Goal: Task Accomplishment & Management: Manage account settings

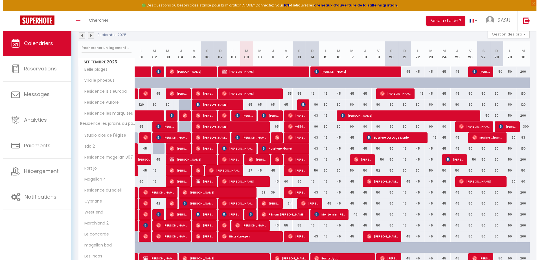
scroll to position [67, 0]
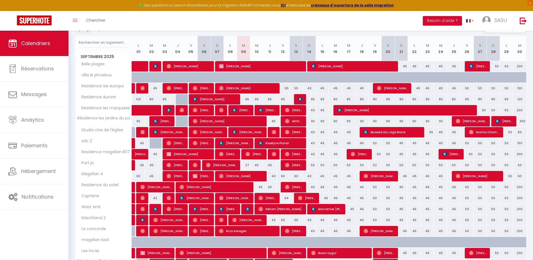
click at [260, 187] on div "39" at bounding box center [256, 187] width 13 height 10
type input "39"
type input "Mer 10 Septembre 2025"
type input "Jeu 11 Septembre 2025"
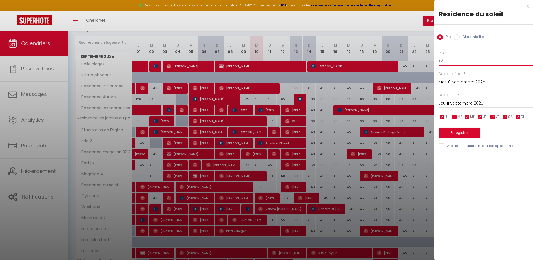
drag, startPoint x: 458, startPoint y: 61, endPoint x: 419, endPoint y: 65, distance: 40.0
click at [419, 65] on body "🟢 Des questions ou besoin d'assistance pour la migration AirBnB? Connectez-vous…" at bounding box center [266, 183] width 533 height 440
type input "38"
click at [468, 149] on label "Appliquer aussi sur d'autres appartements" at bounding box center [483, 147] width 76 height 6
click at [468, 149] on input "Appliquer aussi sur d'autres appartements" at bounding box center [486, 147] width 94 height 6
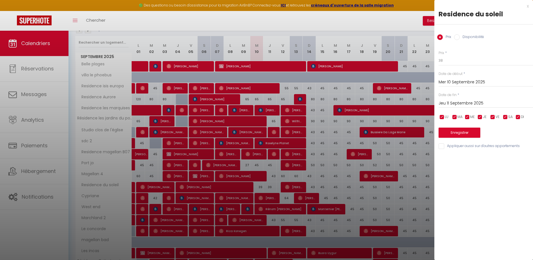
checkbox input "true"
click at [453, 105] on input "Jeu 11 Septembre 2025" at bounding box center [486, 103] width 94 height 7
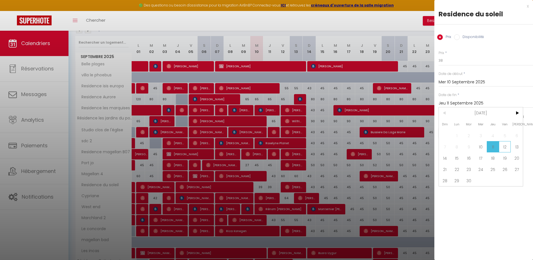
click at [507, 144] on span "12" at bounding box center [505, 146] width 12 height 11
type input "Ven 12 Septembre 2025"
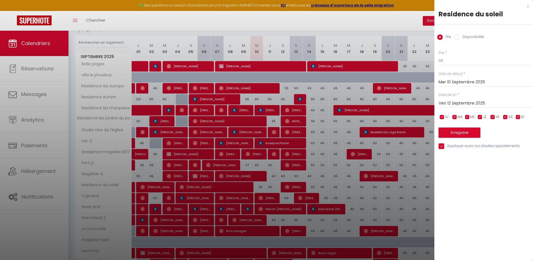
click at [476, 134] on button "Enregistrer" at bounding box center [460, 133] width 42 height 10
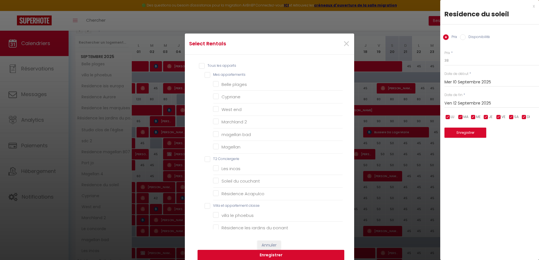
click at [272, 256] on button "Enregistrer" at bounding box center [270, 255] width 147 height 11
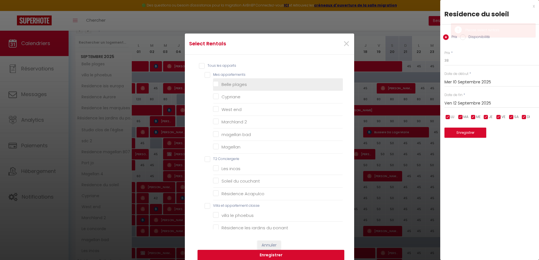
click at [225, 87] on label "Belle plages" at bounding box center [233, 84] width 28 height 7
click at [225, 87] on plages "Belle plages" at bounding box center [278, 85] width 130 height 6
checkbox plages "true"
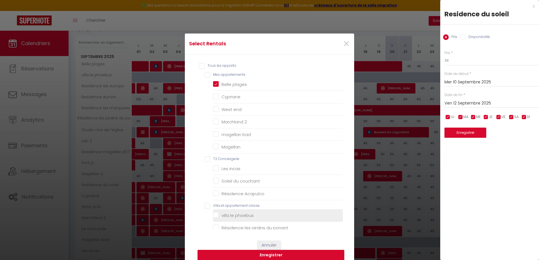
checkbox input "false"
checkbox end "false"
checkbox 2 "false"
checkbox bad "false"
checkbox input "false"
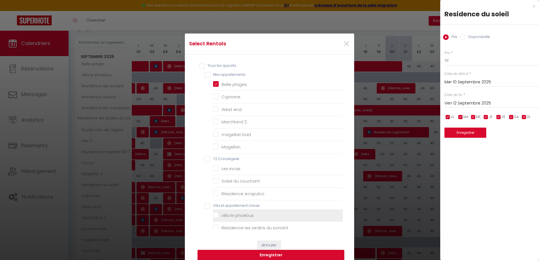
checkbox incas "false"
checkbox couchant "false"
checkbox Acapulco "false"
checkbox phoebus "false"
checkbox ponant "false"
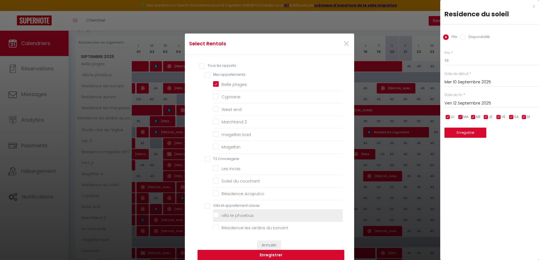
checkbox Aurore "false"
checkbox golf "false"
checkbox europa "false"
checkbox marquises "false"
checkbox l\'église "false"
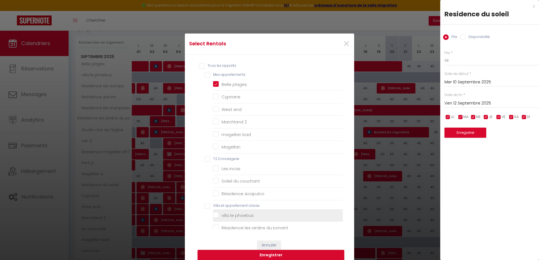
checkbox 2 "false"
checkbox B07 "false"
checkbox concorde "false"
checkbox 3 "false"
checkbox magellan "false"
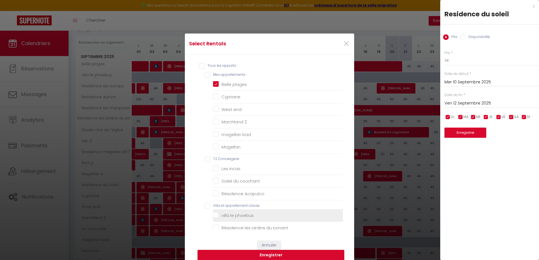
checkbox land "false"
checkbox fleuri "false"
checkbox beaulieu "false"
checkbox pacific "false"
checkbox jo "false"
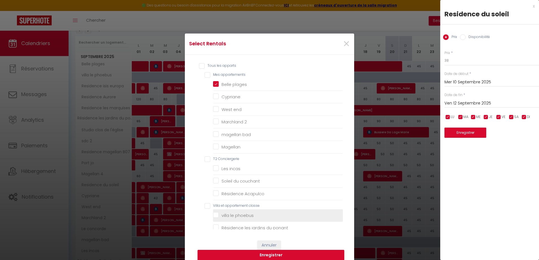
checkbox · "false"
checkbox 4 "false"
click at [265, 254] on button "Enregistrer" at bounding box center [270, 255] width 147 height 11
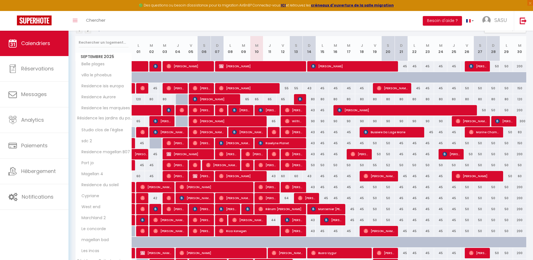
click at [285, 175] on div "60" at bounding box center [283, 176] width 13 height 10
type input "60"
type input "Ven 12 Septembre 2025"
type input "Sam 13 Septembre 2025"
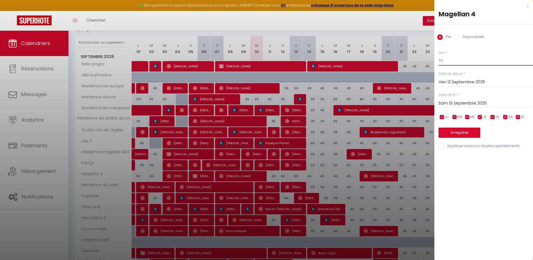
drag, startPoint x: 458, startPoint y: 63, endPoint x: 418, endPoint y: 65, distance: 40.4
click at [418, 65] on body "🟢 Des questions ou besoin d'assistance pour la migration AirBnB? Connectez-vous…" at bounding box center [266, 140] width 533 height 355
type input "52"
click at [458, 107] on div "[DATE] < [DATE] > Dim Lun Mar Mer Jeu Ven Sam 1 2 3 4 5 6 7 8 9 10 11 12 13 14 …" at bounding box center [486, 103] width 94 height 10
click at [468, 101] on input "Sam 13 Septembre 2025" at bounding box center [486, 103] width 94 height 7
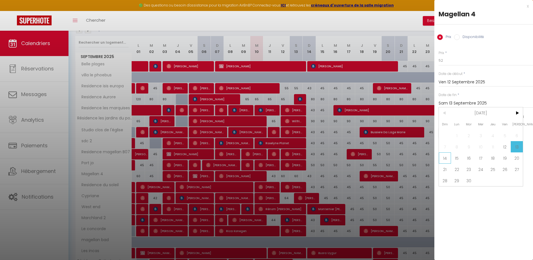
click at [447, 158] on span "14" at bounding box center [445, 158] width 12 height 11
type input "Dim 14 Septembre 2025"
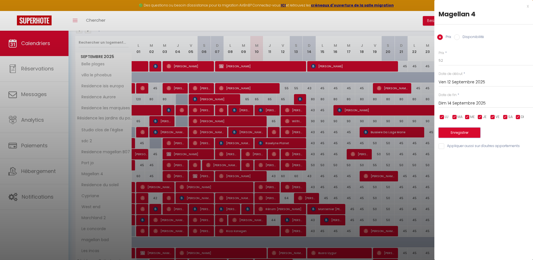
click at [457, 134] on button "Enregistrer" at bounding box center [460, 133] width 42 height 10
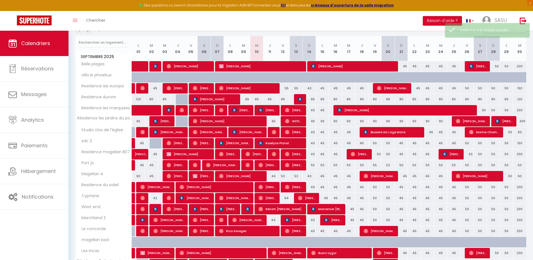
click at [313, 102] on div "80" at bounding box center [309, 99] width 13 height 10
type input "80"
type input "Dim 14 Septembre 2025"
type input "Lun 15 Septembre 2025"
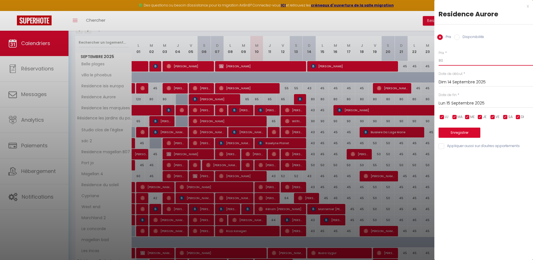
drag, startPoint x: 459, startPoint y: 64, endPoint x: 426, endPoint y: 58, distance: 33.7
click at [426, 58] on body "🟢 Des questions ou besoin d'assistance pour la migration AirBnB? Connectez-vous…" at bounding box center [266, 140] width 533 height 355
type input "70"
click at [490, 133] on div "Enregistrer" at bounding box center [486, 129] width 94 height 17
click at [484, 103] on input "Lun 15 Septembre 2025" at bounding box center [486, 103] width 94 height 7
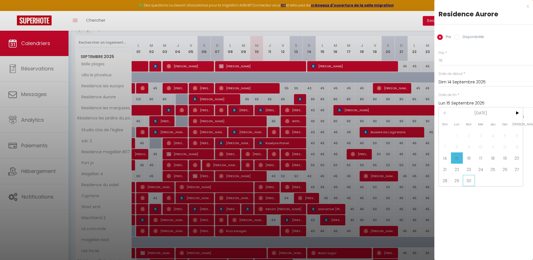
click at [470, 179] on span "30" at bounding box center [469, 180] width 12 height 11
type input "[DATE]"
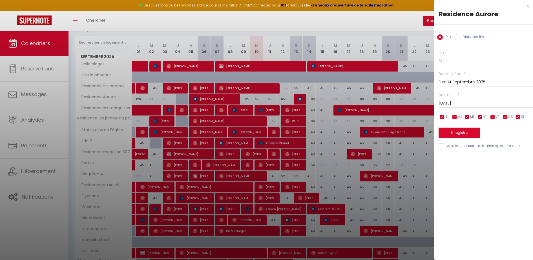
click at [494, 118] on input "checkbox" at bounding box center [493, 118] width 6 height 6
checkbox input "false"
click at [507, 118] on input "checkbox" at bounding box center [506, 118] width 6 height 6
checkbox input "false"
click at [469, 131] on button "Enregistrer" at bounding box center [460, 133] width 42 height 10
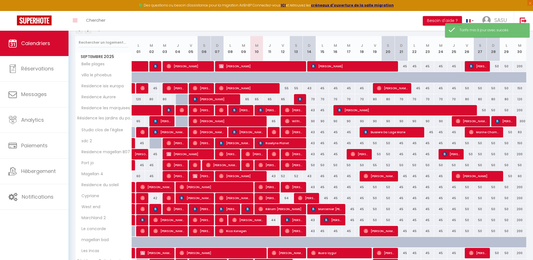
drag, startPoint x: 351, startPoint y: 186, endPoint x: 362, endPoint y: 160, distance: 28.2
click at [362, 160] on tbody "Belle plages 55 [PERSON_NAME] 40 [PERSON_NAME] 42 [PERSON_NAME]" at bounding box center [301, 178] width 451 height 234
click at [519, 99] on div "120" at bounding box center [519, 99] width 13 height 10
type input "120"
type input "[DATE]"
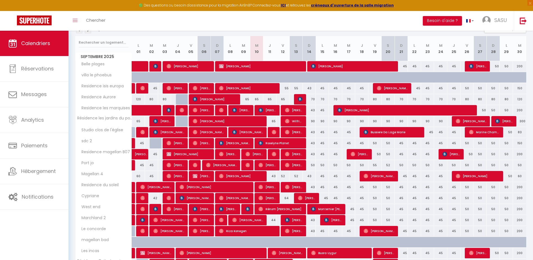
type input "Mer 01 Octobre 2025"
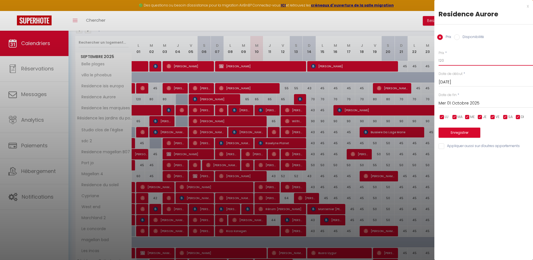
drag, startPoint x: 452, startPoint y: 63, endPoint x: 426, endPoint y: 63, distance: 26.0
click at [426, 63] on body "🟢 Des questions ou besoin d'assistance pour la migration AirBnB? Connectez-vous…" at bounding box center [266, 140] width 533 height 355
click at [467, 57] on input "70" at bounding box center [486, 61] width 94 height 10
type input "70"
click at [486, 157] on div "x Residence Aurore Prix Disponibilité Prix * 70 Statut * Disponible Indisponibl…" at bounding box center [484, 130] width 99 height 260
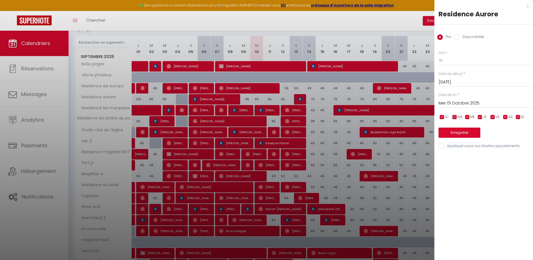
click at [478, 103] on input "Mer 01 Octobre 2025" at bounding box center [486, 103] width 94 height 7
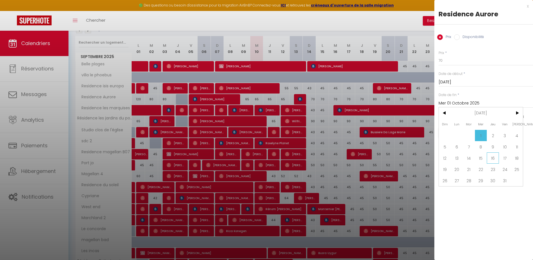
click at [493, 157] on span "16" at bounding box center [493, 158] width 12 height 11
type input "Jeu 16 Octobre 2025"
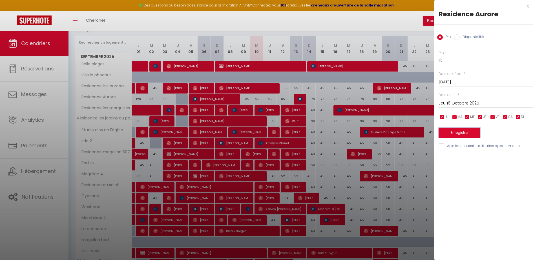
drag, startPoint x: 461, startPoint y: 131, endPoint x: 498, endPoint y: 118, distance: 39.5
click at [498, 118] on div "Prix * 70 Statut * Disponible Indisponible Date de début * [DATE] < [DATE] > Di…" at bounding box center [484, 96] width 99 height 107
click at [468, 132] on button "Enregistrer" at bounding box center [460, 133] width 42 height 10
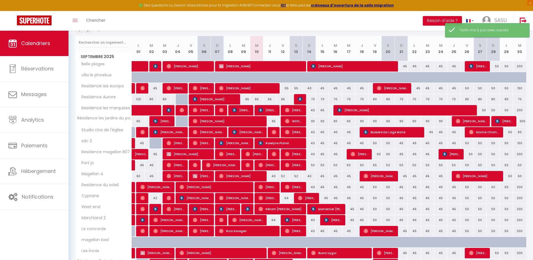
click at [314, 118] on div "90" at bounding box center [309, 121] width 13 height 10
type input "90"
type input "Dim 14 Septembre 2025"
type input "Lun 15 Septembre 2025"
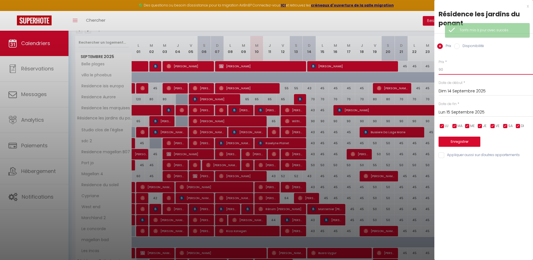
drag, startPoint x: 444, startPoint y: 67, endPoint x: 422, endPoint y: 71, distance: 22.9
click at [422, 71] on body "🟢 Des questions ou besoin d'assistance pour la migration AirBnB? Connectez-vous…" at bounding box center [266, 140] width 533 height 355
type input "70"
click at [501, 183] on div "x Résidence les jardins du ponant Prix Disponibilité Prix * 70 Statut * Disponi…" at bounding box center [484, 130] width 99 height 260
click at [472, 111] on input "Lun 15 Septembre 2025" at bounding box center [486, 112] width 94 height 7
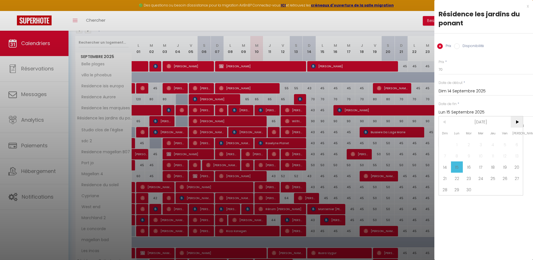
click at [515, 124] on span ">" at bounding box center [517, 121] width 12 height 11
click at [502, 167] on span "17" at bounding box center [505, 167] width 12 height 11
type input "Ven 17 Octobre 2025"
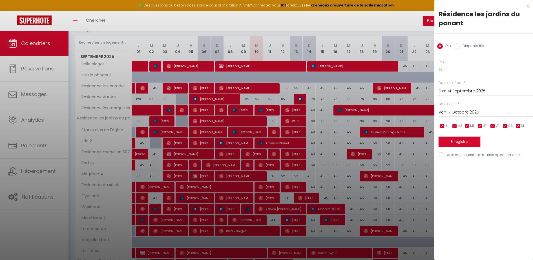
click at [466, 142] on button "Enregistrer" at bounding box center [460, 142] width 42 height 10
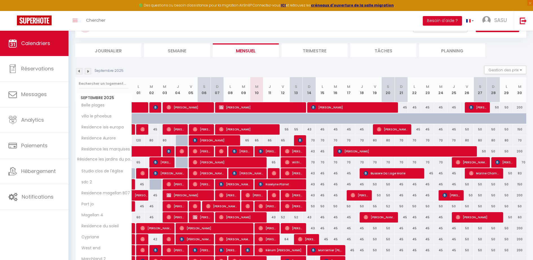
scroll to position [0, 0]
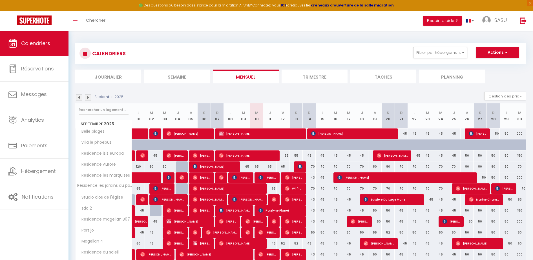
click at [442, 78] on li "Planning" at bounding box center [452, 77] width 66 height 14
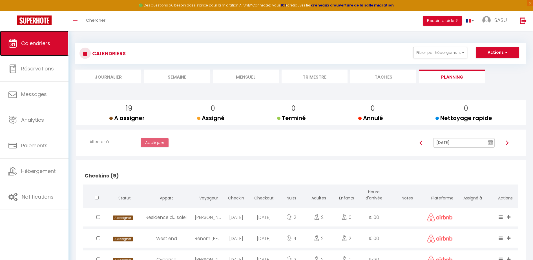
click at [30, 42] on span "Calendriers" at bounding box center [35, 43] width 29 height 7
click at [180, 79] on li "Semaine" at bounding box center [177, 77] width 66 height 14
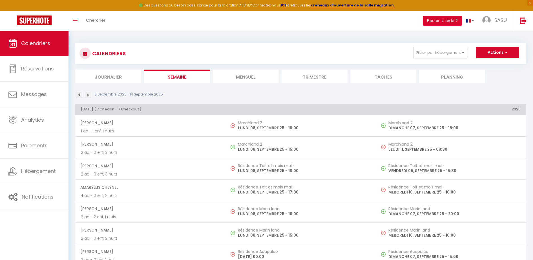
click at [251, 76] on li "Mensuel" at bounding box center [246, 77] width 66 height 14
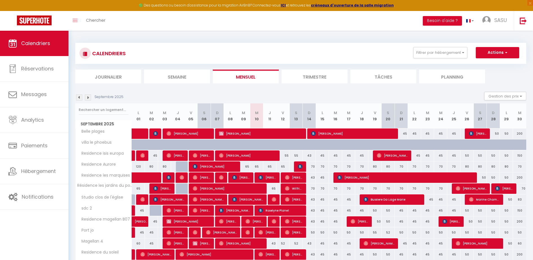
click at [80, 98] on img at bounding box center [79, 97] width 6 height 6
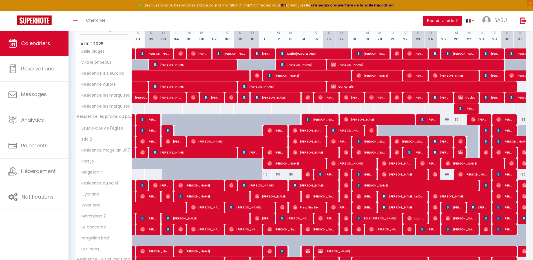
scroll to position [81, 0]
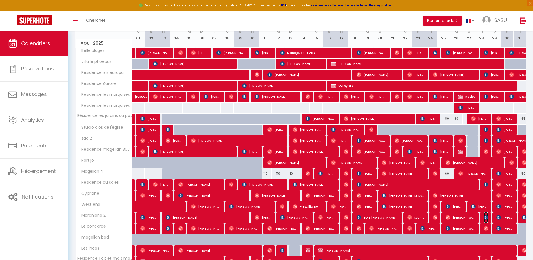
click at [488, 218] on img at bounding box center [486, 218] width 5 height 5
select select "OK"
select select "0"
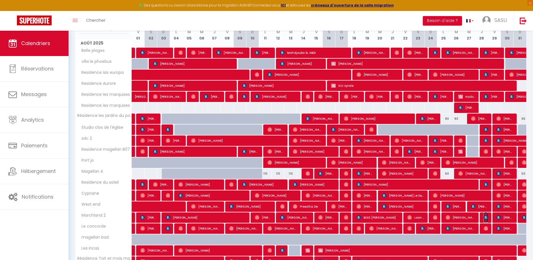
select select "1"
select select
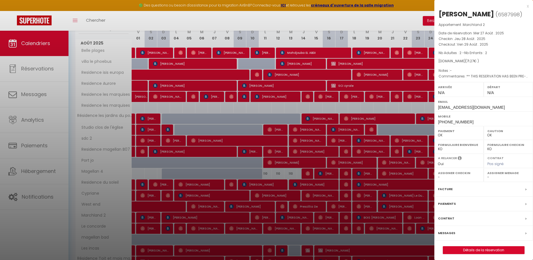
click at [529, 6] on div "x" at bounding box center [482, 6] width 94 height 7
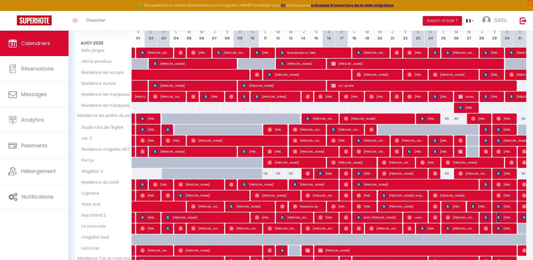
click at [497, 219] on img at bounding box center [499, 218] width 5 height 5
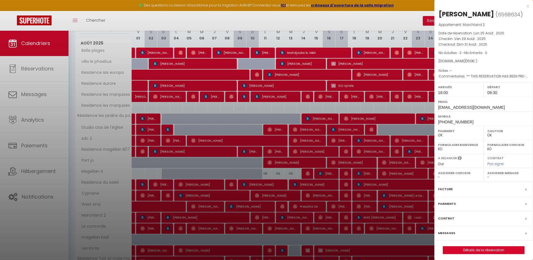
click at [528, 5] on div "x" at bounding box center [482, 6] width 94 height 7
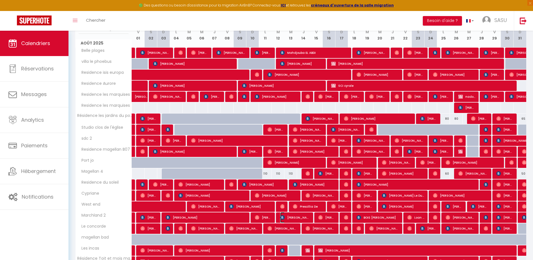
click at [285, 218] on span "[PERSON_NAME]" at bounding box center [295, 217] width 30 height 11
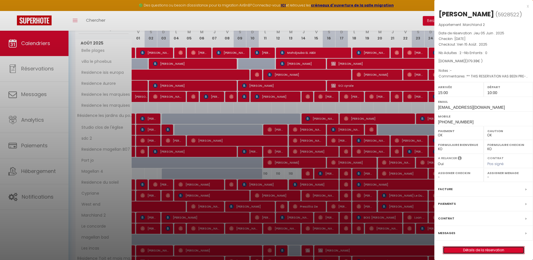
click at [472, 253] on link "Détails de la réservation" at bounding box center [483, 250] width 81 height 7
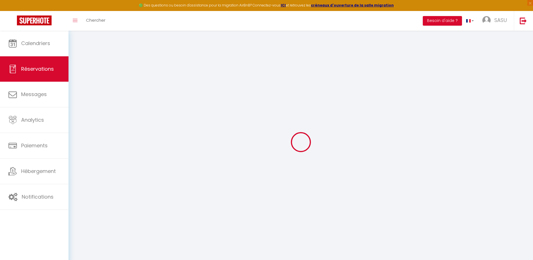
select select
checkbox input "false"
select select
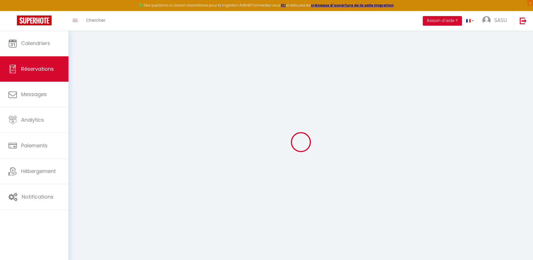
checkbox input "false"
type textarea "** THIS RESERVATION HAS BEEN PRE-PAID ** Reservation has a cancellation grace p…"
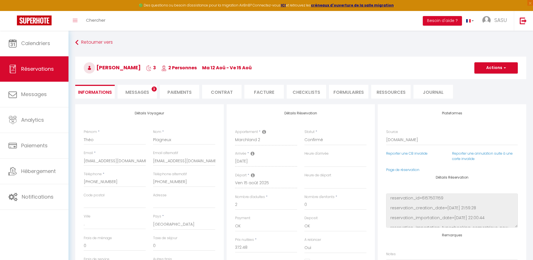
type input "6.9"
select select
checkbox input "false"
select select "15:00"
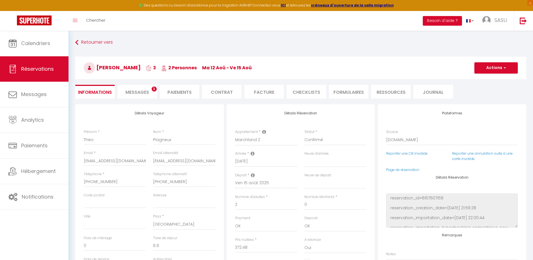
select select "10:00"
click at [139, 90] on span "Messages" at bounding box center [138, 92] width 24 height 6
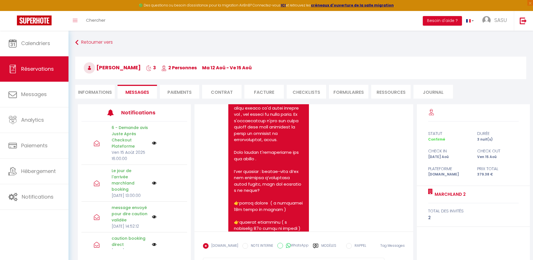
scroll to position [1300, 0]
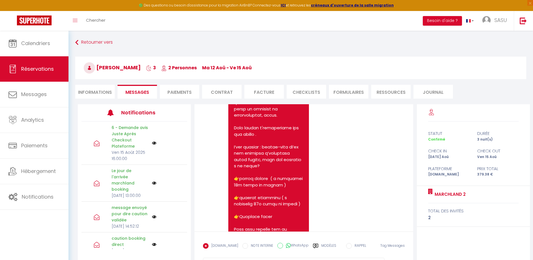
click at [406, 145] on div "Note Sms [URL][DOMAIN_NAME] Je suis joignable n'importe quand et mettrais tout …" at bounding box center [304, 167] width 219 height 127
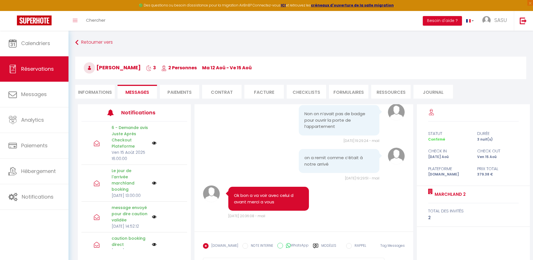
scroll to position [4498, 0]
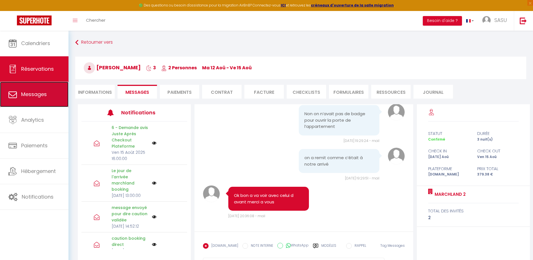
click at [30, 95] on span "Messages" at bounding box center [34, 94] width 26 height 7
select select "message"
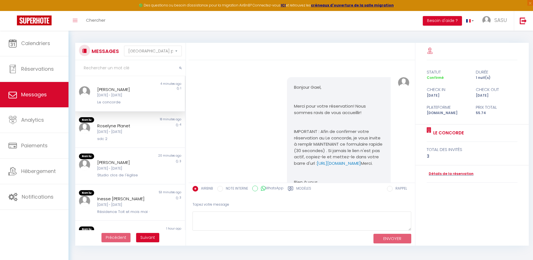
scroll to position [64, 0]
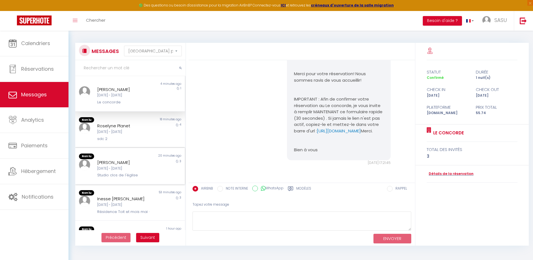
click at [108, 171] on div "[DATE] - [DATE]" at bounding box center [125, 168] width 57 height 5
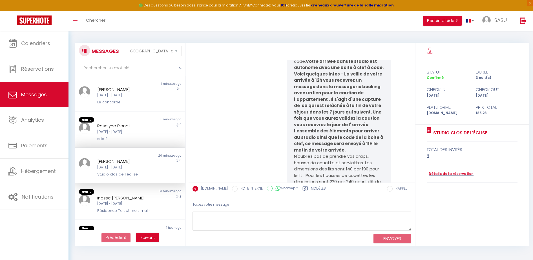
scroll to position [2037, 0]
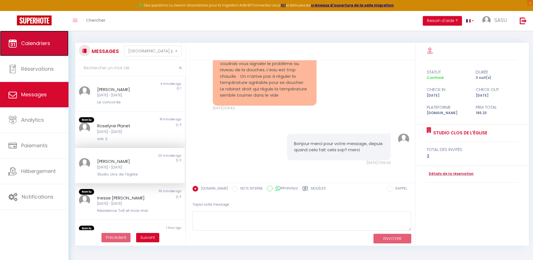
click at [38, 36] on link "Calendriers" at bounding box center [34, 43] width 69 height 25
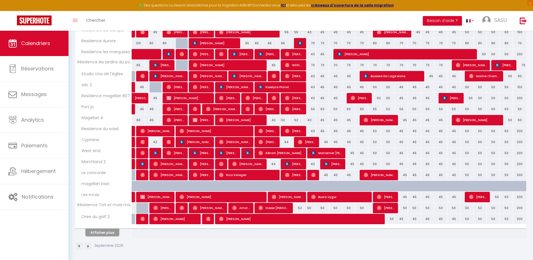
scroll to position [126, 0]
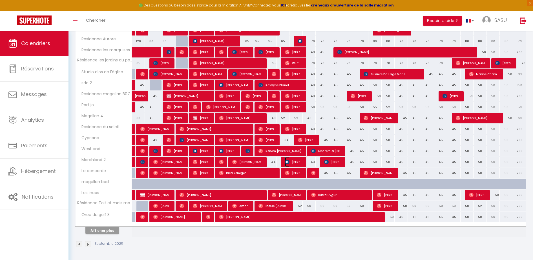
click at [292, 162] on span "[PERSON_NAME]" at bounding box center [294, 162] width 18 height 11
select select "OK"
select select "KO"
select select "1"
select select "0"
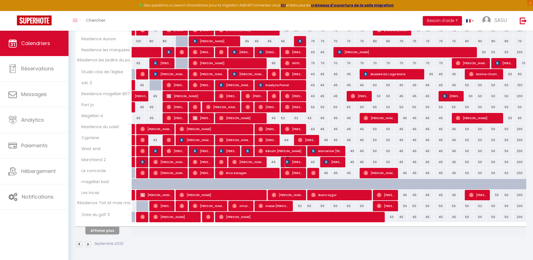
select select "1"
select select
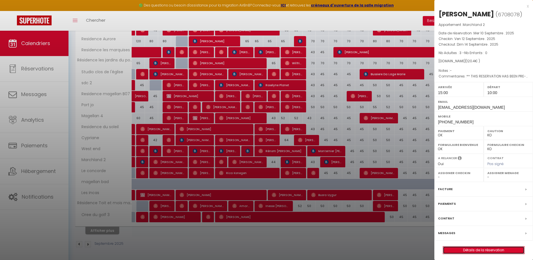
click at [478, 252] on link "Détails de la réservation" at bounding box center [483, 250] width 81 height 7
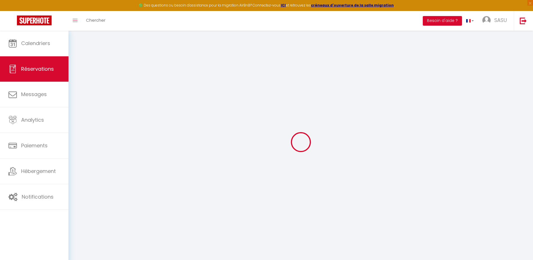
select select
checkbox input "false"
select select
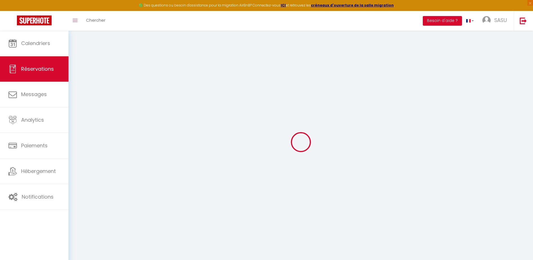
checkbox input "false"
select select
checkbox input "false"
type textarea "** THIS RESERVATION HAS BEEN PRE-PAID ** BOOKING NOTE : Payment charge is EUR 1…"
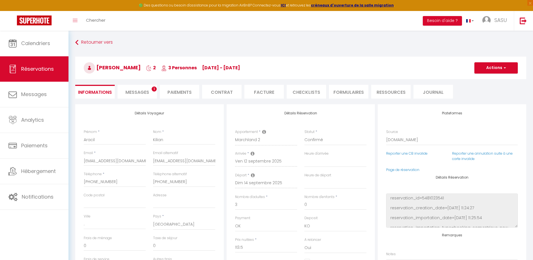
type input "6.9"
select select
checkbox input "false"
select select "15:00"
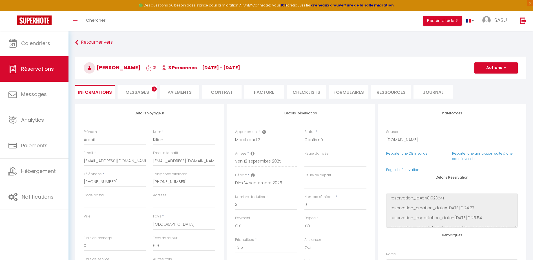
select select "10:00"
click at [138, 92] on span "Messages" at bounding box center [138, 92] width 24 height 6
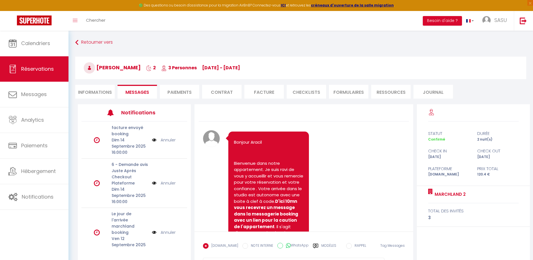
click at [186, 100] on div "Retourner vers Aracil Kilian 2 3 Personnes [DATE] - [DATE] Actions Enregistrer …" at bounding box center [301, 71] width 459 height 67
click at [181, 91] on li "Paiements" at bounding box center [179, 92] width 39 height 14
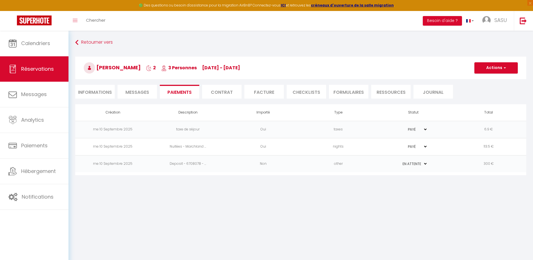
click at [492, 166] on td "300 €" at bounding box center [488, 163] width 75 height 17
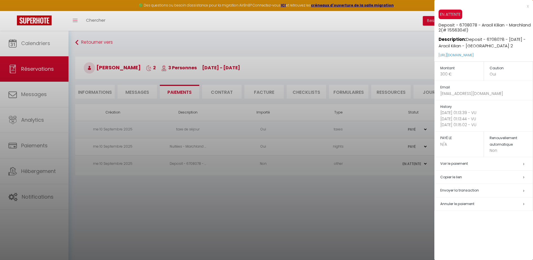
select select
click at [382, 185] on div at bounding box center [266, 130] width 533 height 260
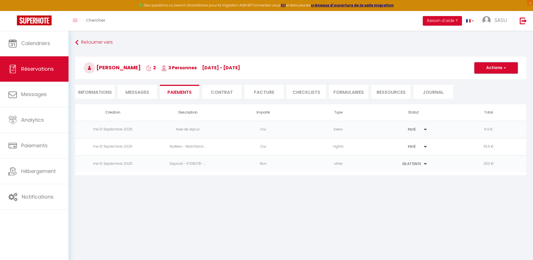
click at [490, 65] on button "Actions" at bounding box center [496, 67] width 43 height 11
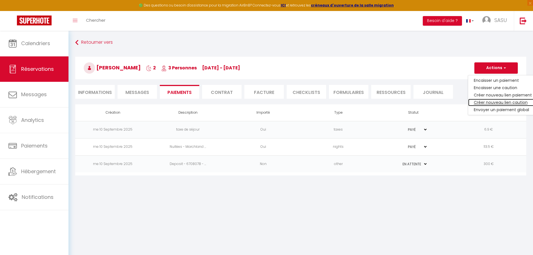
click at [488, 102] on link "Créer nouveau lien caution" at bounding box center [503, 102] width 69 height 7
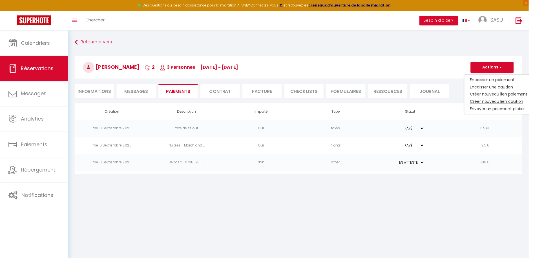
select select "nights"
type input "[EMAIL_ADDRESS][DOMAIN_NAME]"
select select "7873"
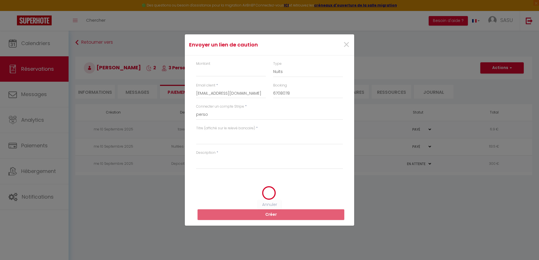
click at [230, 63] on div "Montant" at bounding box center [231, 69] width 70 height 16
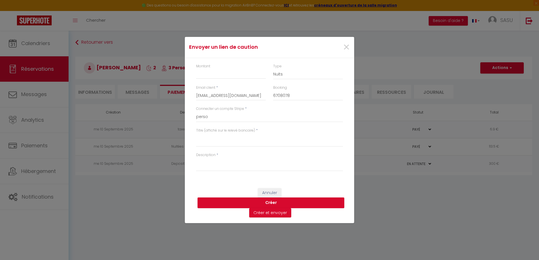
click at [229, 65] on div "Montant" at bounding box center [231, 72] width 70 height 16
click at [222, 74] on input "Montant" at bounding box center [231, 74] width 70 height 10
type input "180"
click at [273, 211] on button "Créer et envoyer" at bounding box center [270, 213] width 42 height 10
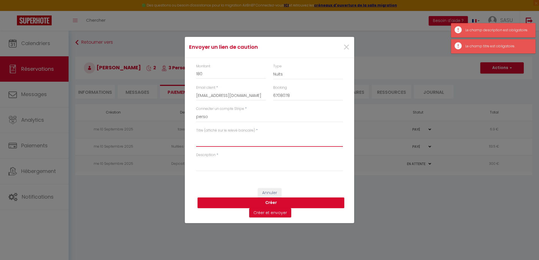
click at [229, 140] on textarea "Titre (affiché sur le relevé bancaire)" at bounding box center [269, 140] width 147 height 14
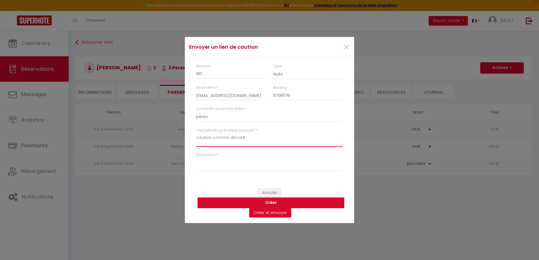
type textarea "caution comme discuté"
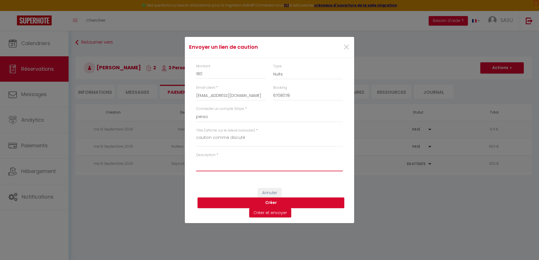
click at [220, 168] on textarea "Description" at bounding box center [269, 165] width 147 height 14
paste textarea "caution comme discuté"
type textarea "caution comme discuté"
click at [262, 214] on button "Créer et envoyer" at bounding box center [270, 213] width 42 height 10
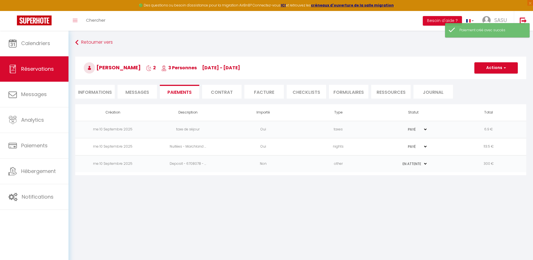
select select "fr"
type input "[EMAIL_ADDRESS][DOMAIN_NAME]"
type input "Demande de dépôt"
type textarea "Bonjour, Nous vous invitons à cliquer sur le lien ci-dessous pour effectuer le …"
select select "0"
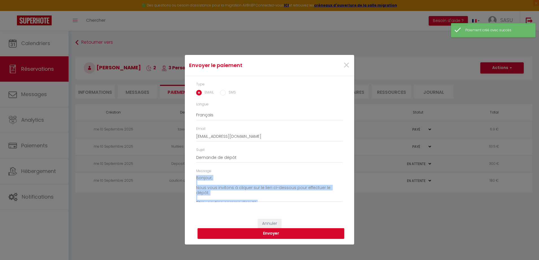
scroll to position [6, 0]
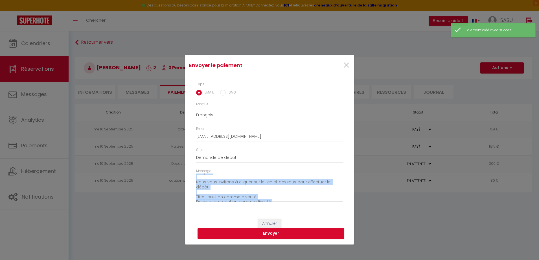
drag, startPoint x: 262, startPoint y: 214, endPoint x: 305, endPoint y: 186, distance: 51.5
click at [305, 186] on body "🟢 Des questions ou besoin d'assistance pour la migration AirBnB? Connectez-vous…" at bounding box center [269, 161] width 539 height 260
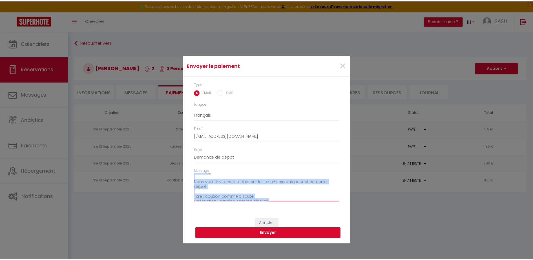
scroll to position [39, 0]
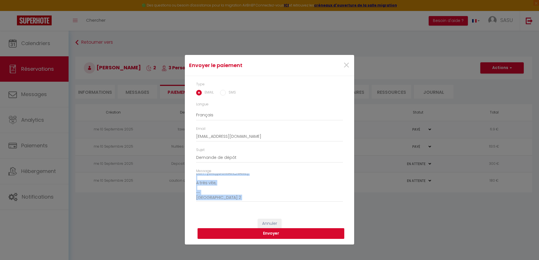
click at [267, 232] on button "Envoyer" at bounding box center [270, 233] width 147 height 11
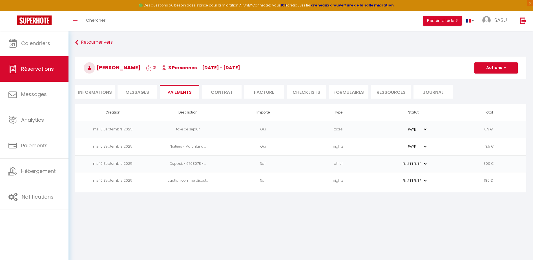
click at [336, 183] on td "nights" at bounding box center [338, 181] width 75 height 17
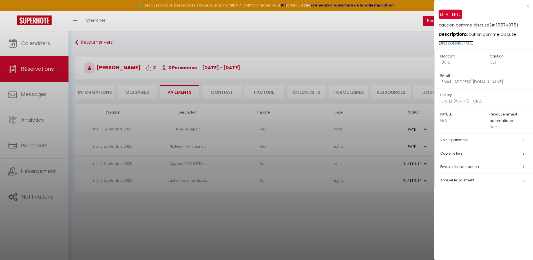
click at [474, 45] on link "[URL][DOMAIN_NAME]" at bounding box center [456, 43] width 35 height 5
click at [372, 222] on div at bounding box center [266, 130] width 533 height 260
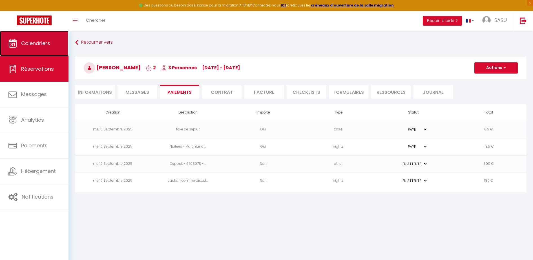
click at [47, 48] on link "Calendriers" at bounding box center [34, 43] width 69 height 25
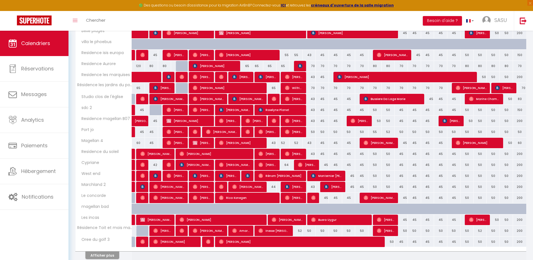
scroll to position [126, 0]
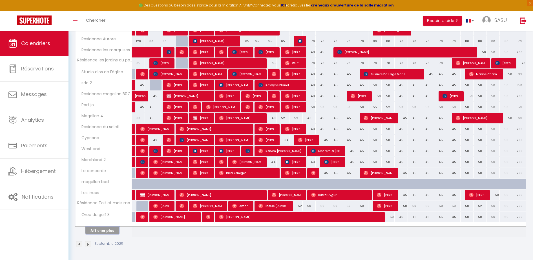
click at [105, 229] on button "Afficher plus" at bounding box center [102, 231] width 34 height 8
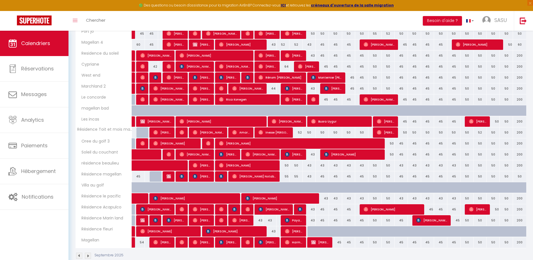
scroll to position [211, 0]
